Goal: Participate in discussion: Engage in conversation with other users on a specific topic

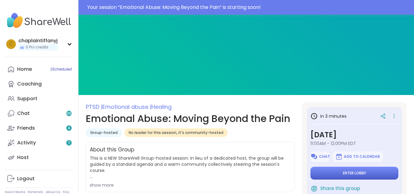
click at [321, 176] on button "Enter lobby" at bounding box center [354, 173] width 88 height 13
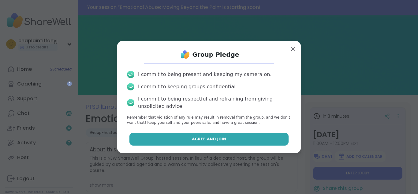
click at [258, 138] on button "Agree and Join" at bounding box center [210, 139] width 160 height 13
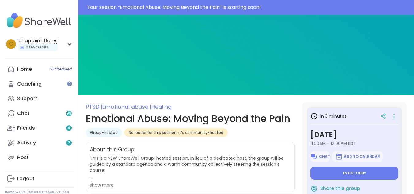
type textarea "*"
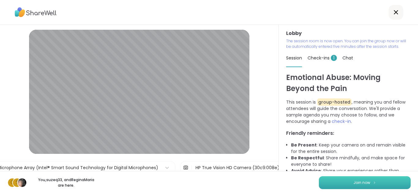
click at [347, 180] on button "Join now" at bounding box center [365, 182] width 92 height 13
